Goal: Find specific page/section

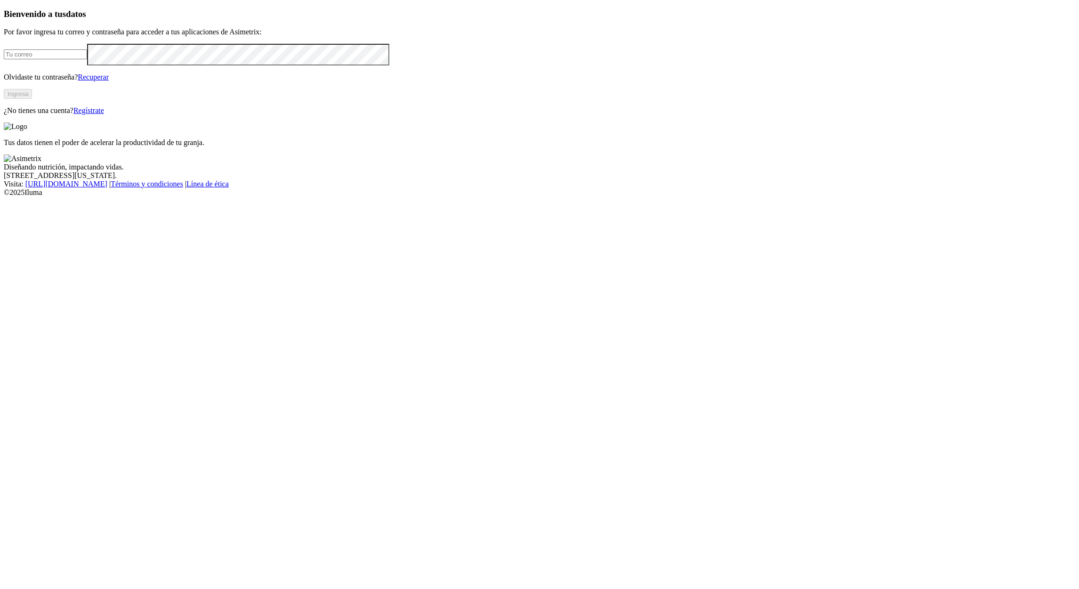
type input "[PERSON_NAME][EMAIL_ADDRESS][PERSON_NAME][DOMAIN_NAME]"
click at [32, 99] on button "Ingresa" at bounding box center [18, 94] width 28 height 10
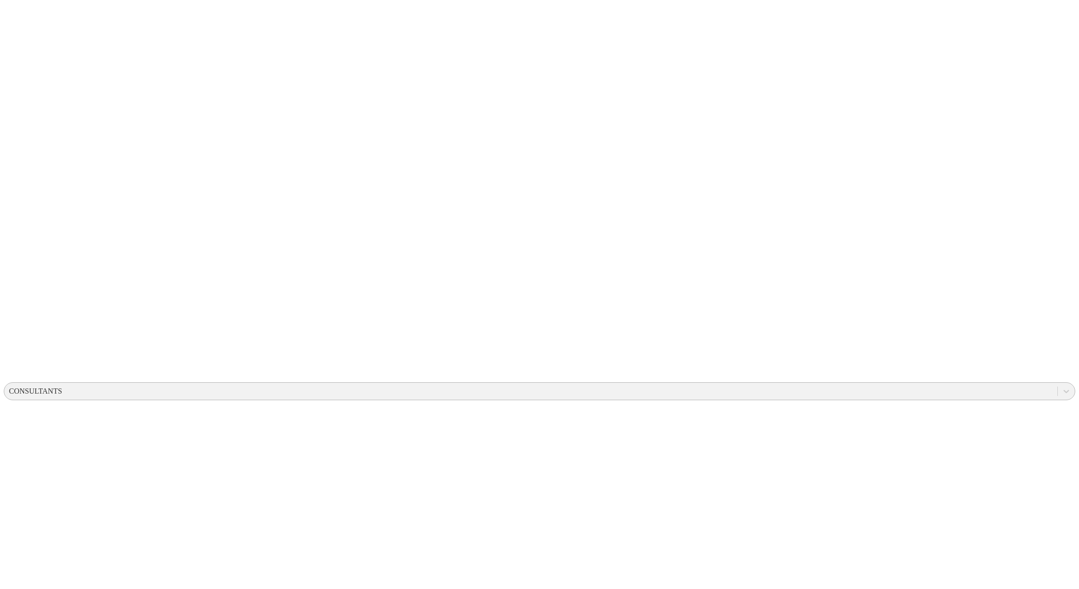
click at [62, 387] on div "CONSULTANTS" at bounding box center [35, 391] width 53 height 8
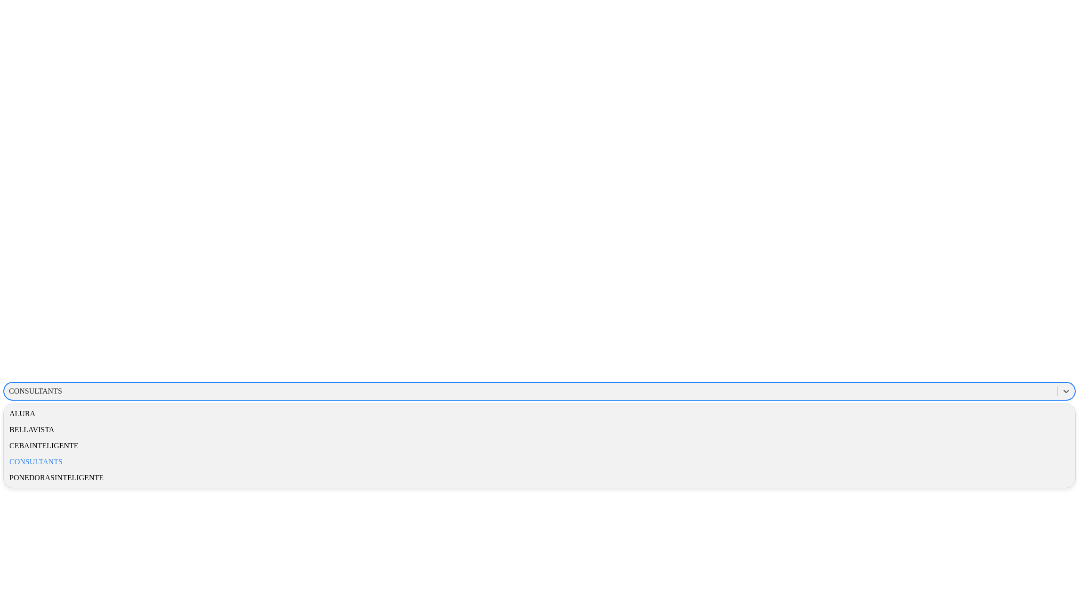
click at [930, 438] on div "CEBAINTELIGENTE" at bounding box center [539, 446] width 1071 height 16
